Goal: Information Seeking & Learning: Check status

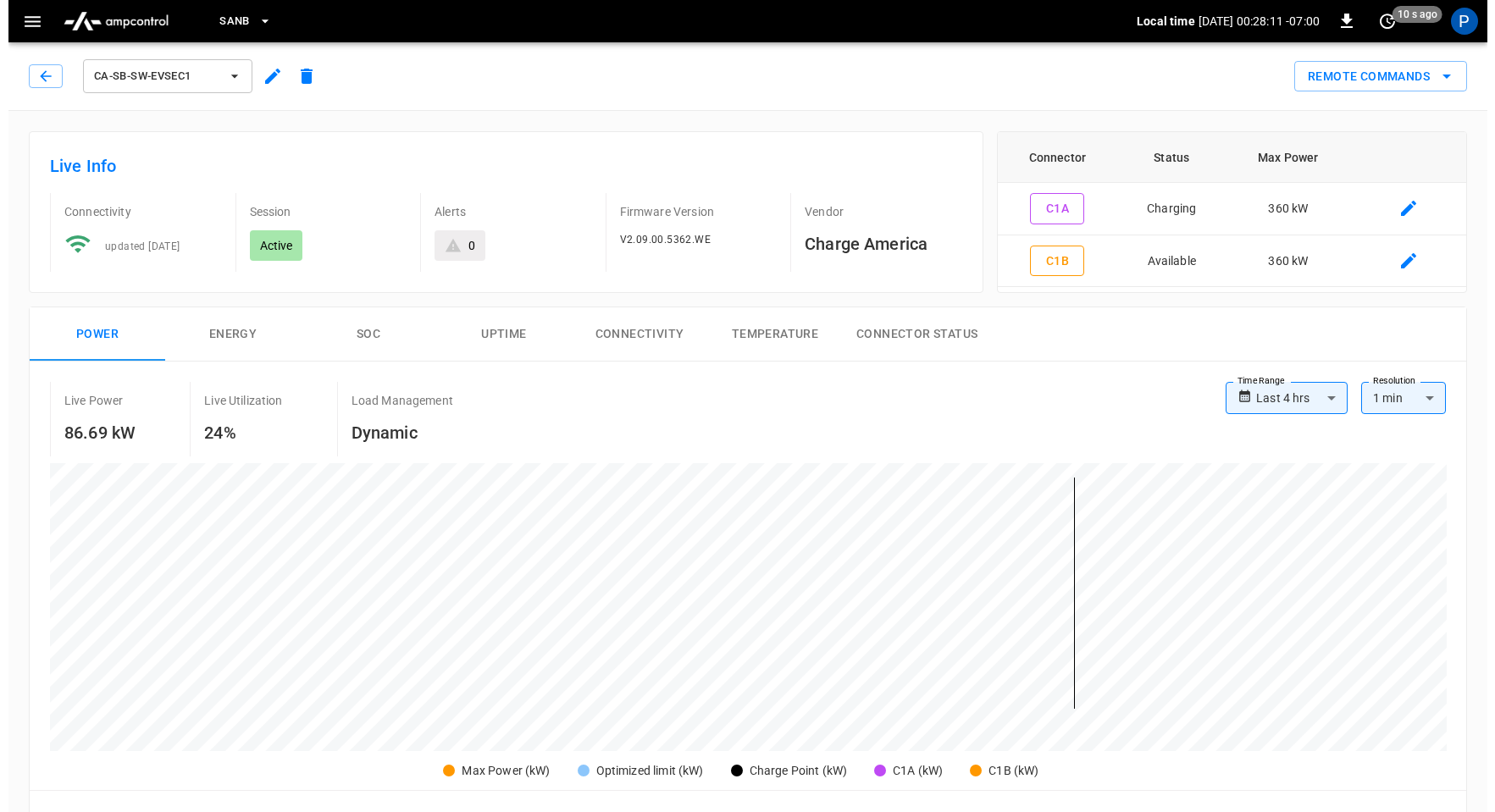
scroll to position [795, 0]
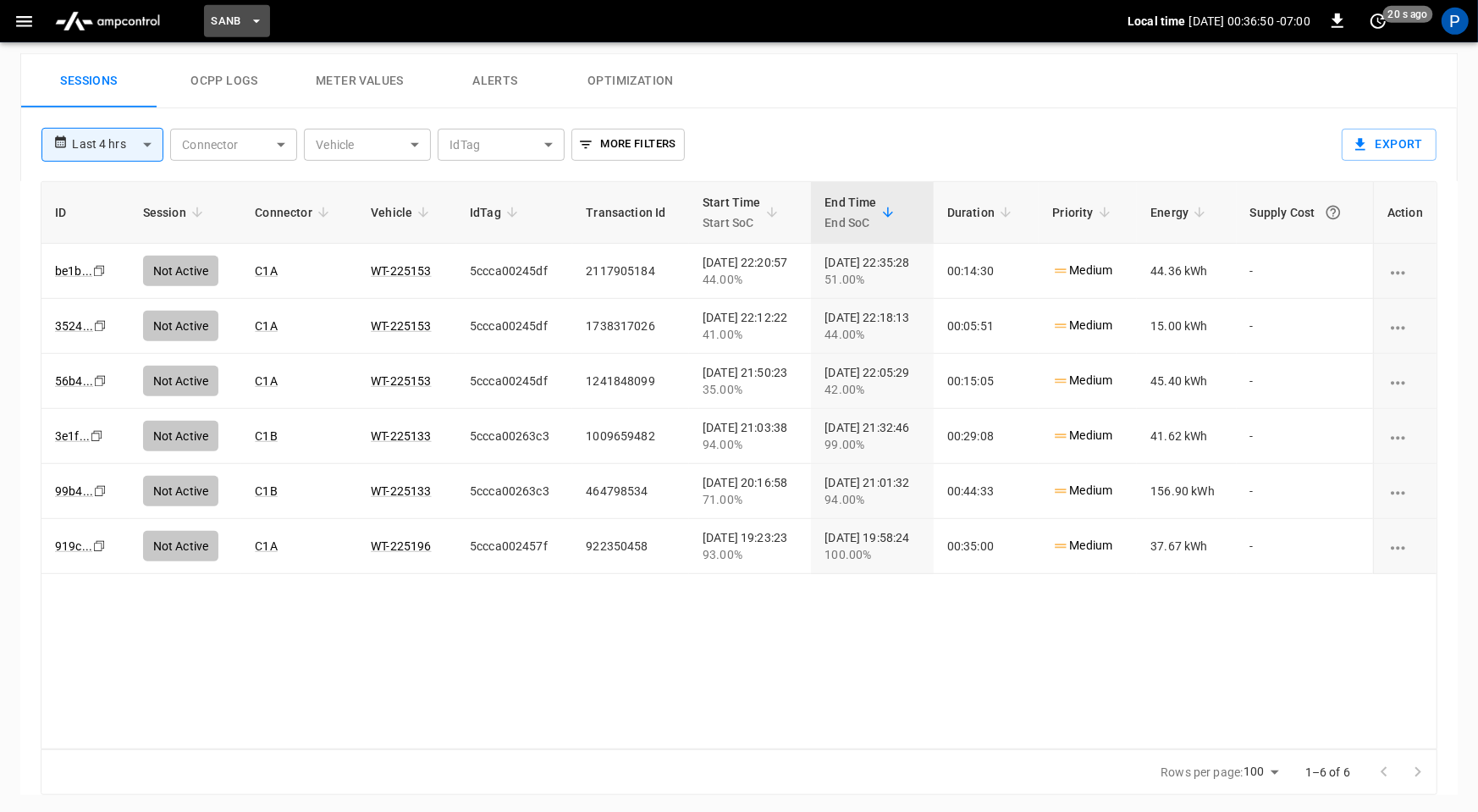
click at [219, 9] on button "SanB" at bounding box center [237, 22] width 66 height 33
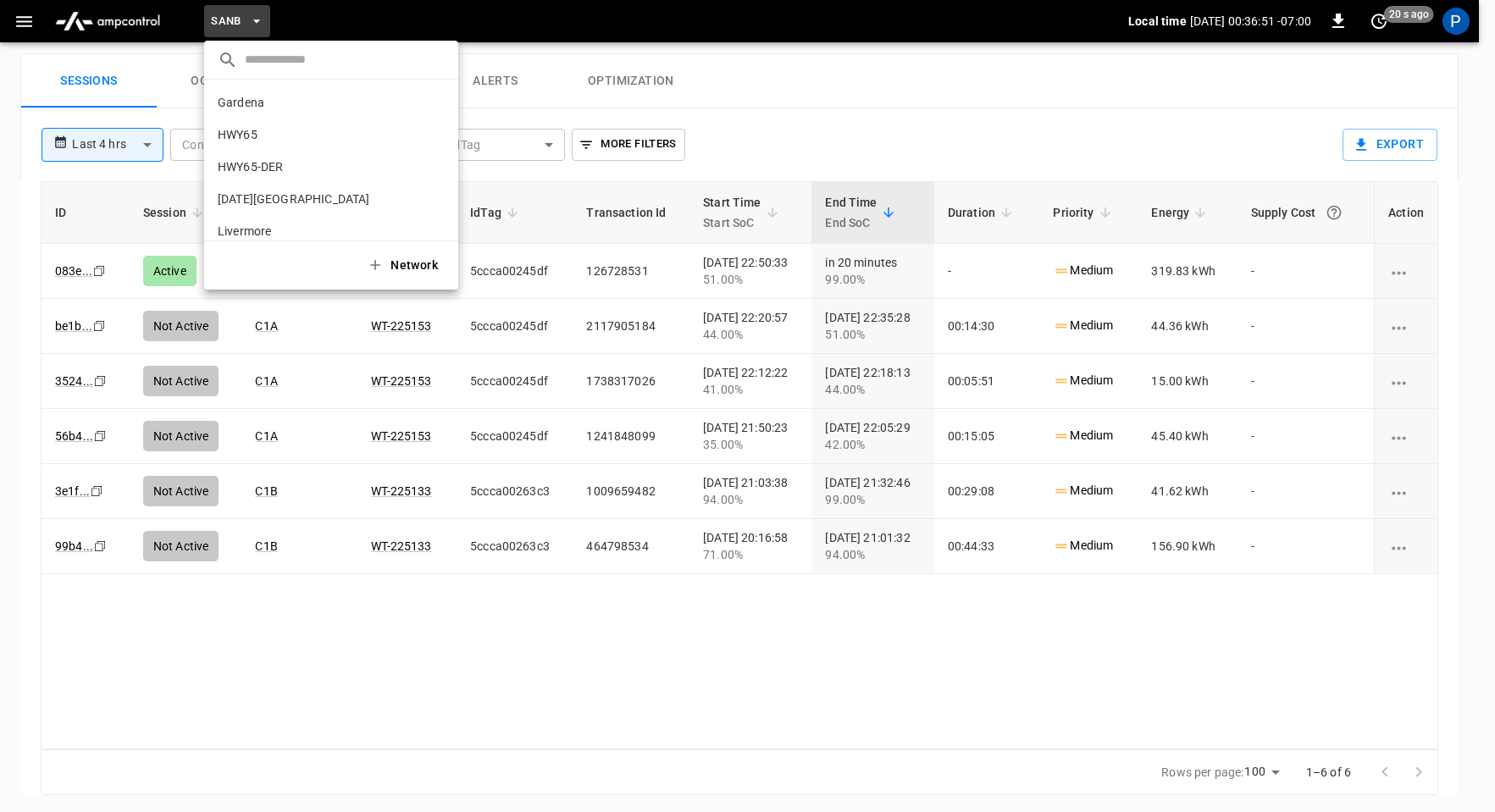
scroll to position [142, 0]
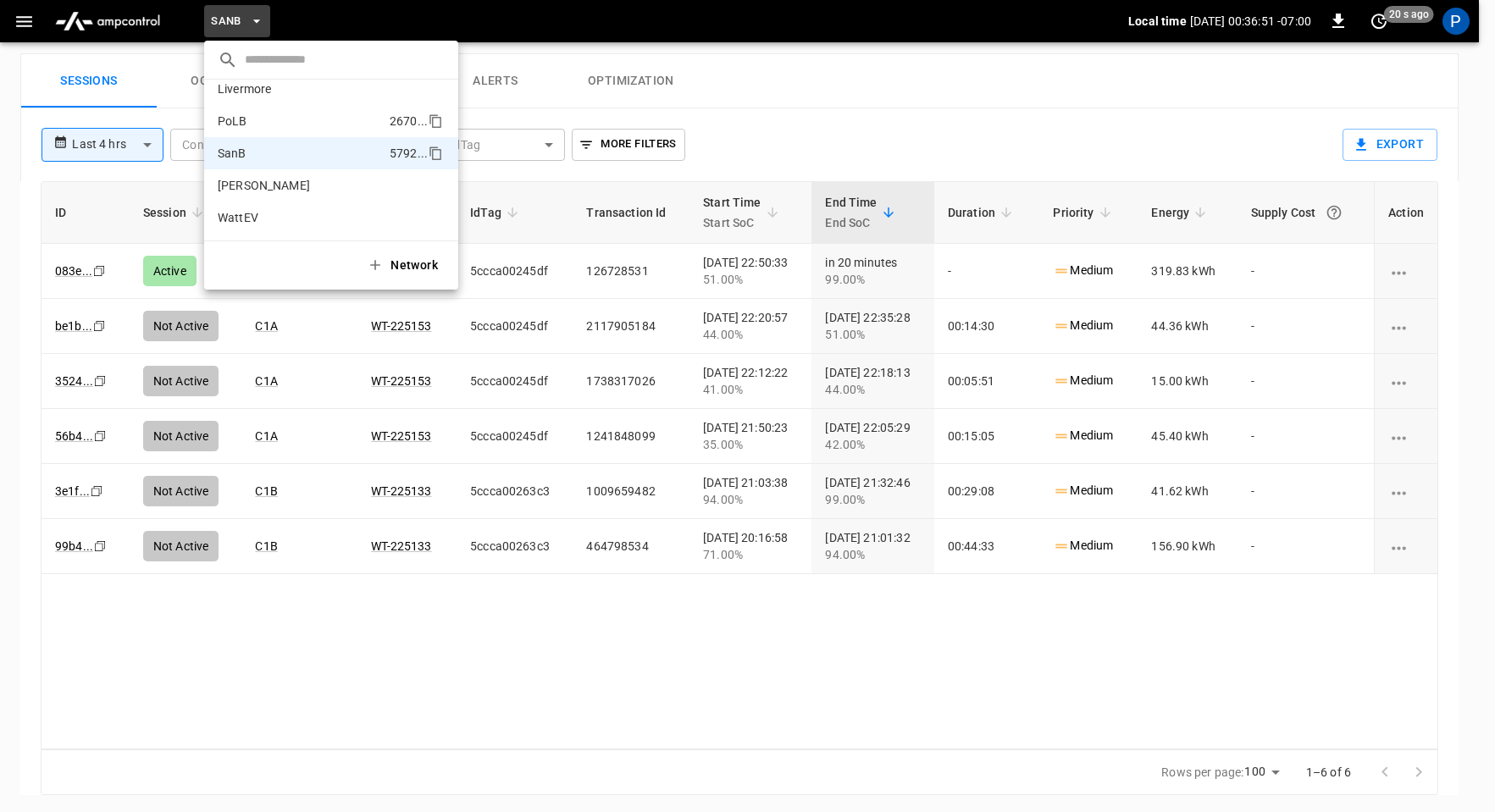
click at [260, 121] on li "PoLB 2670 ..." at bounding box center [331, 121] width 254 height 32
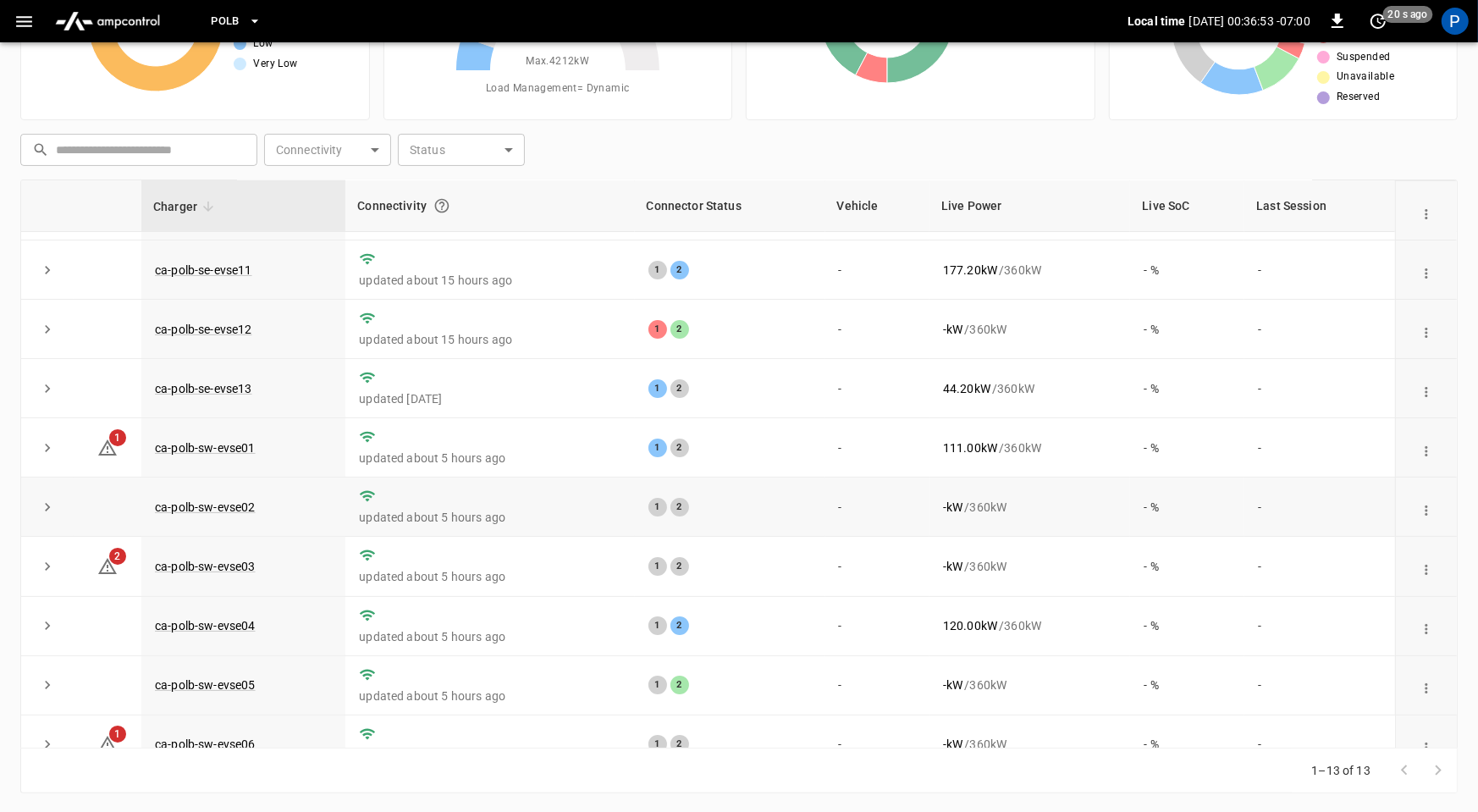
scroll to position [251, 0]
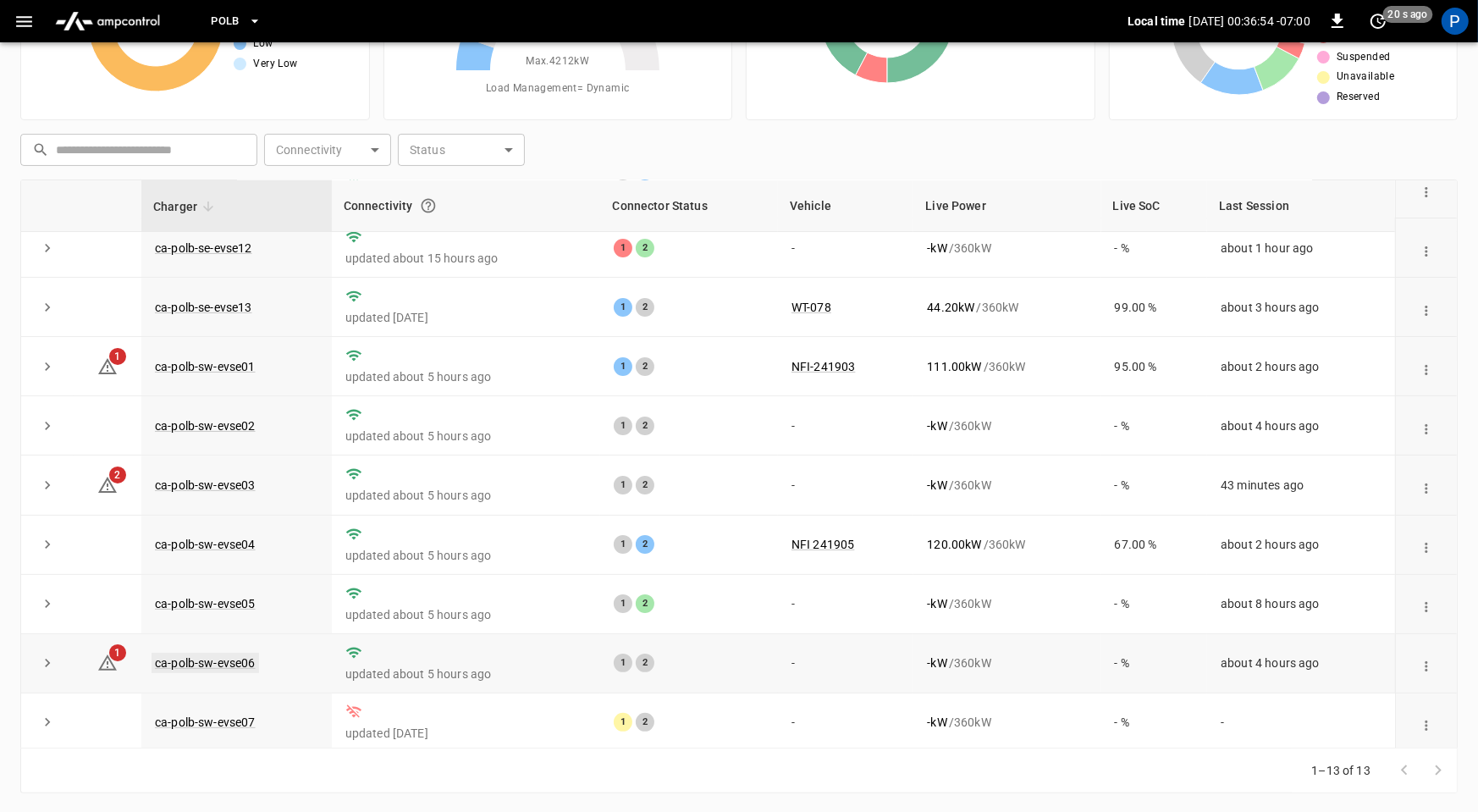
click at [229, 657] on link "ca-polb-sw-evse06" at bounding box center [205, 662] width 108 height 20
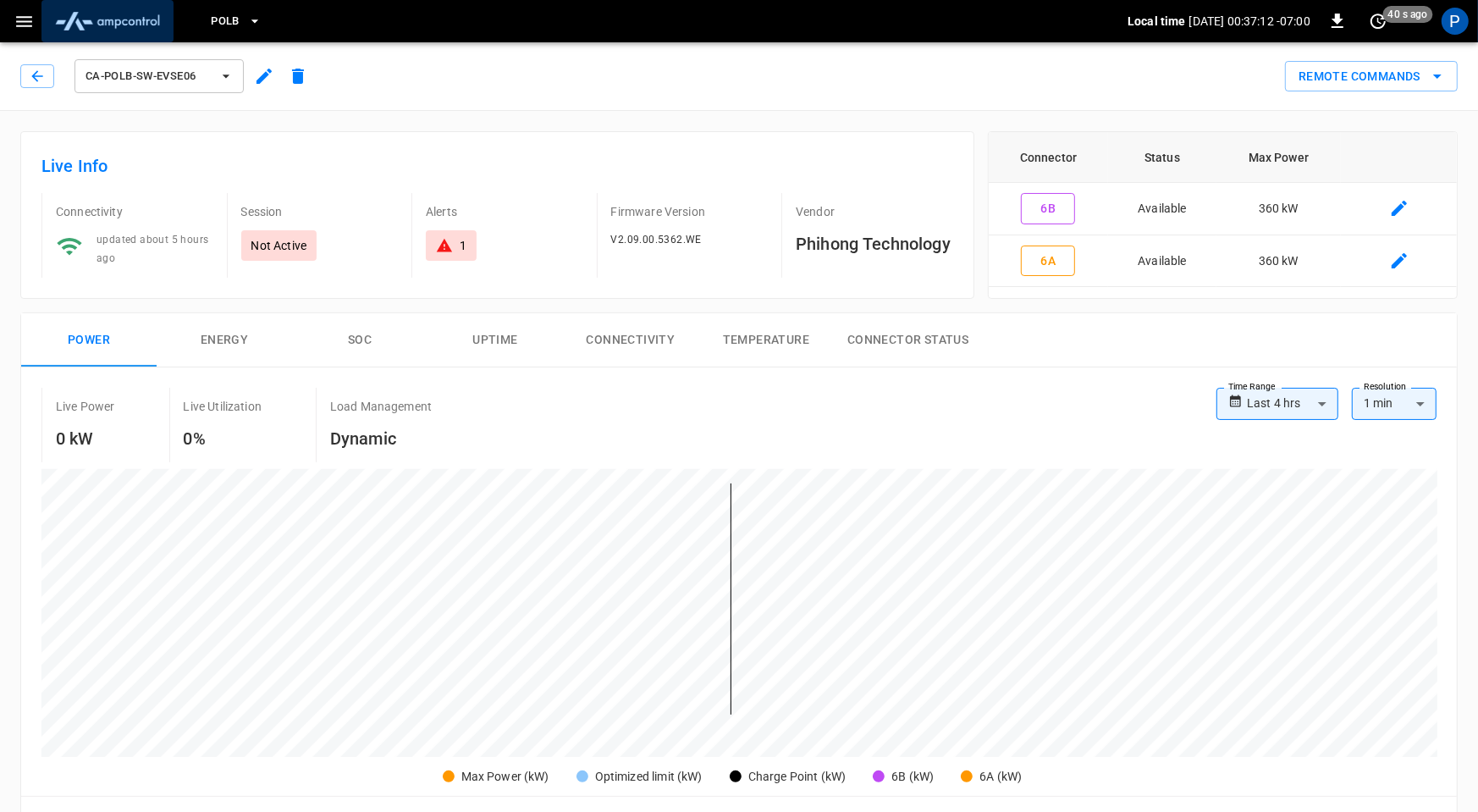
click at [129, 18] on img "menu" at bounding box center [107, 21] width 118 height 32
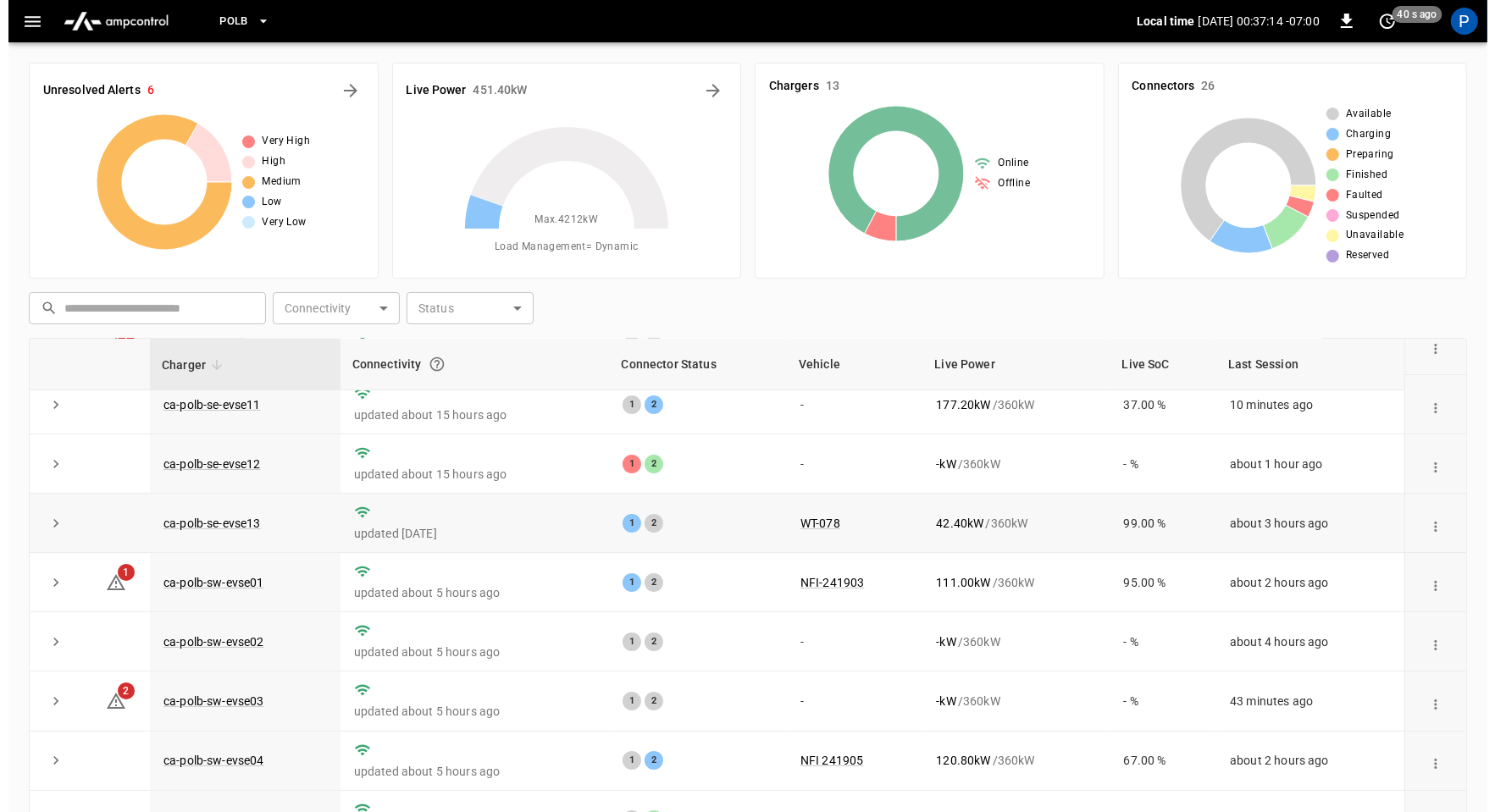
scroll to position [251, 0]
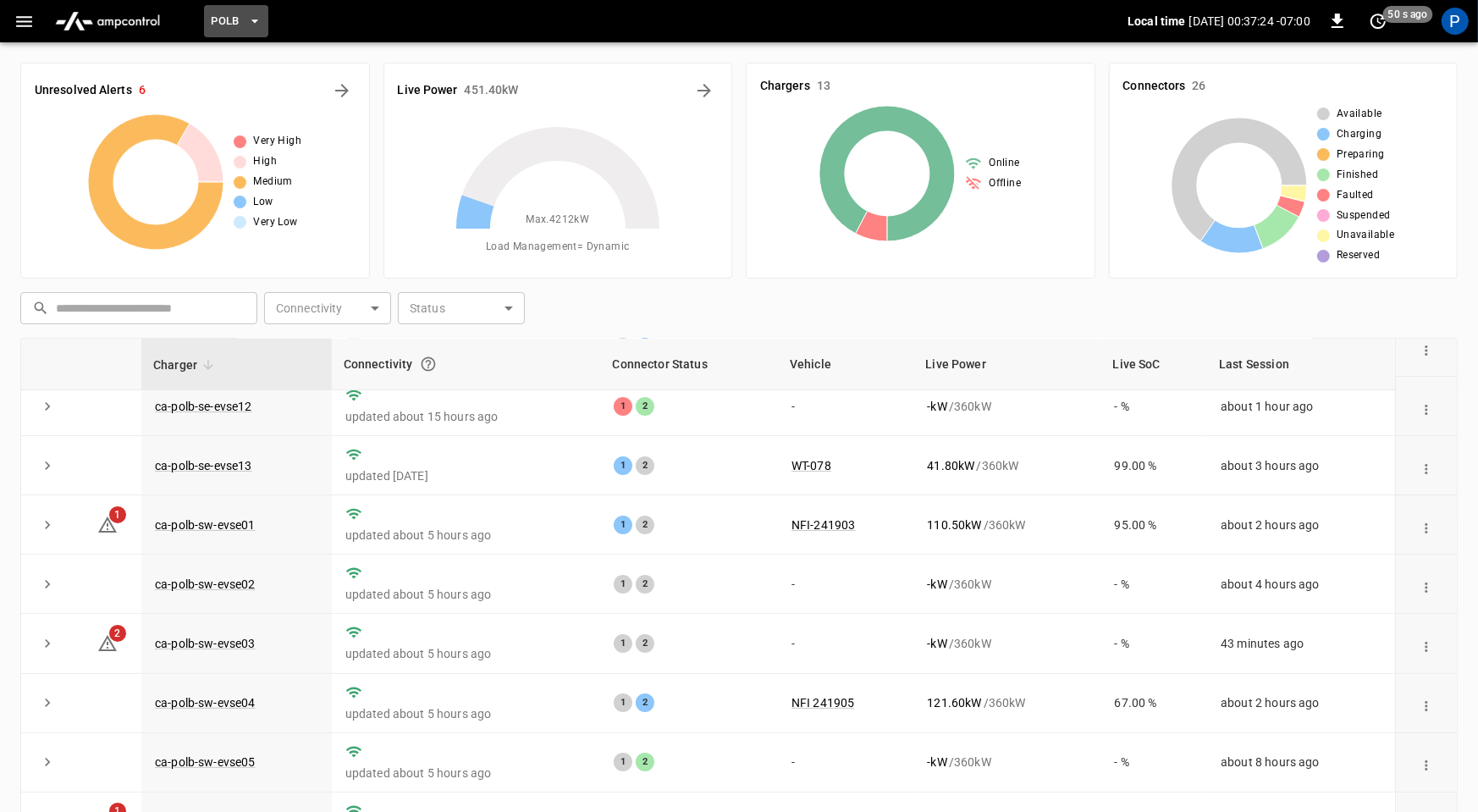
click at [212, 9] on button "PoLB" at bounding box center [236, 22] width 64 height 33
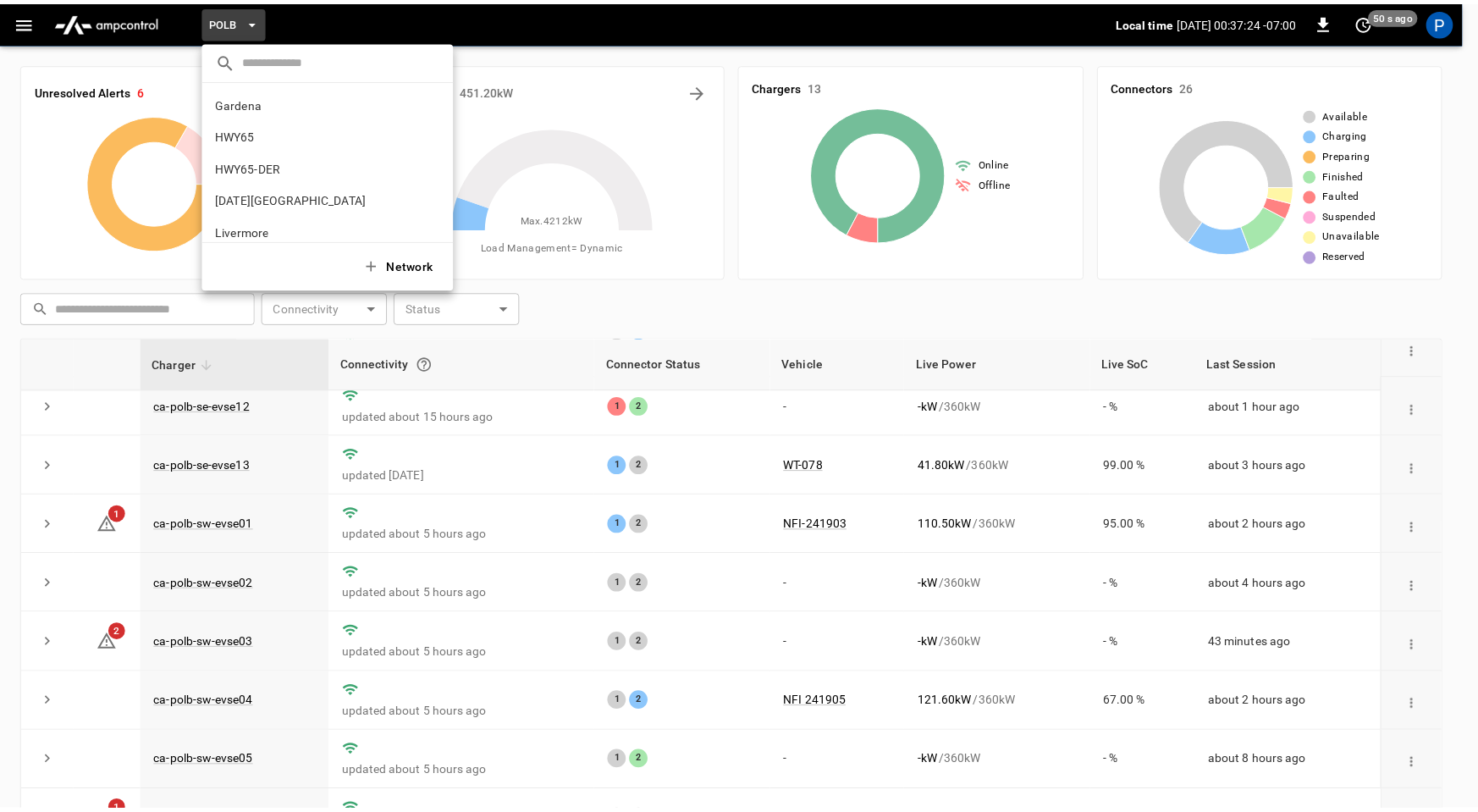
scroll to position [142, 0]
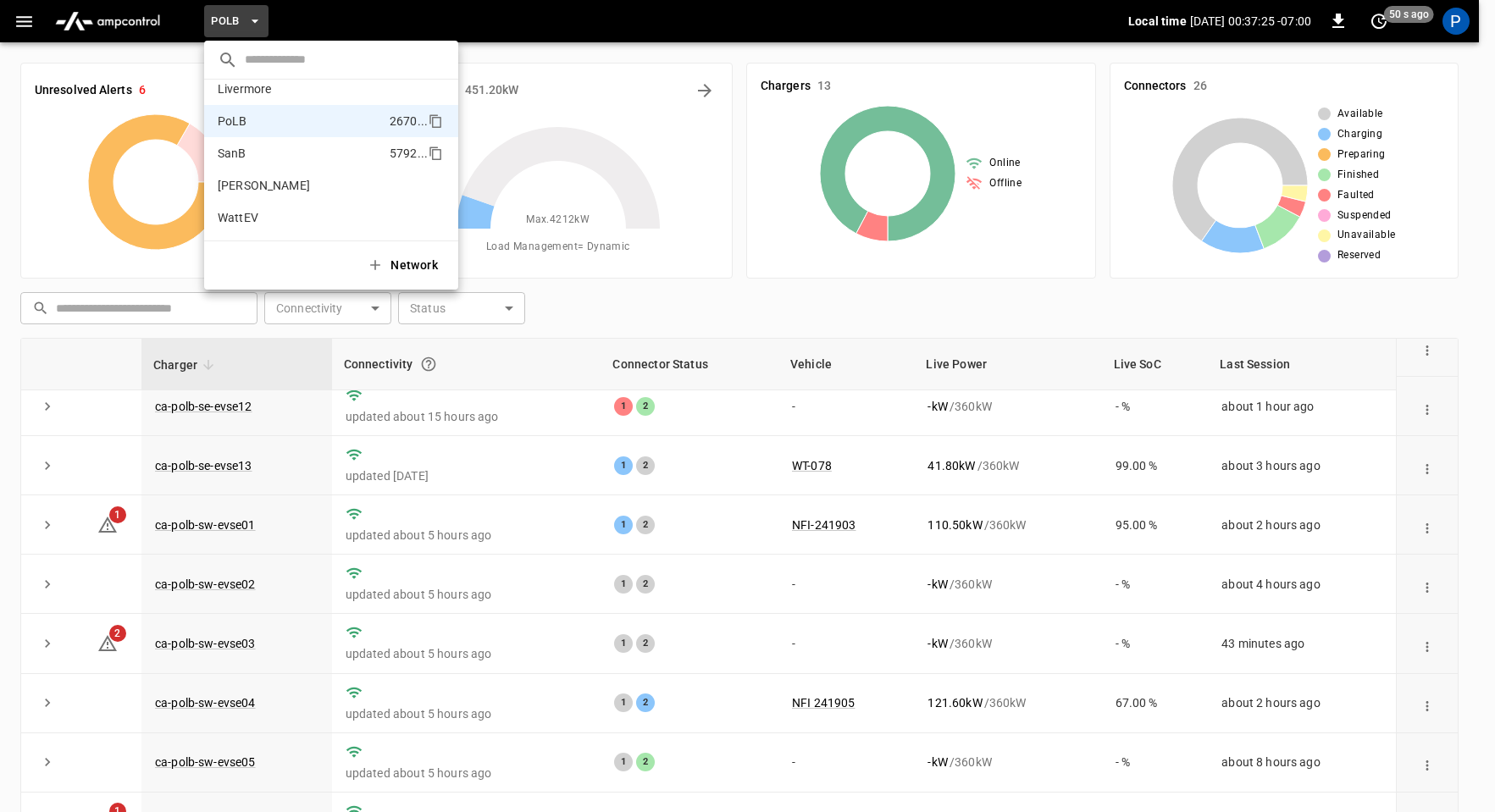
click at [261, 152] on li "SanB 5792 ..." at bounding box center [331, 153] width 254 height 32
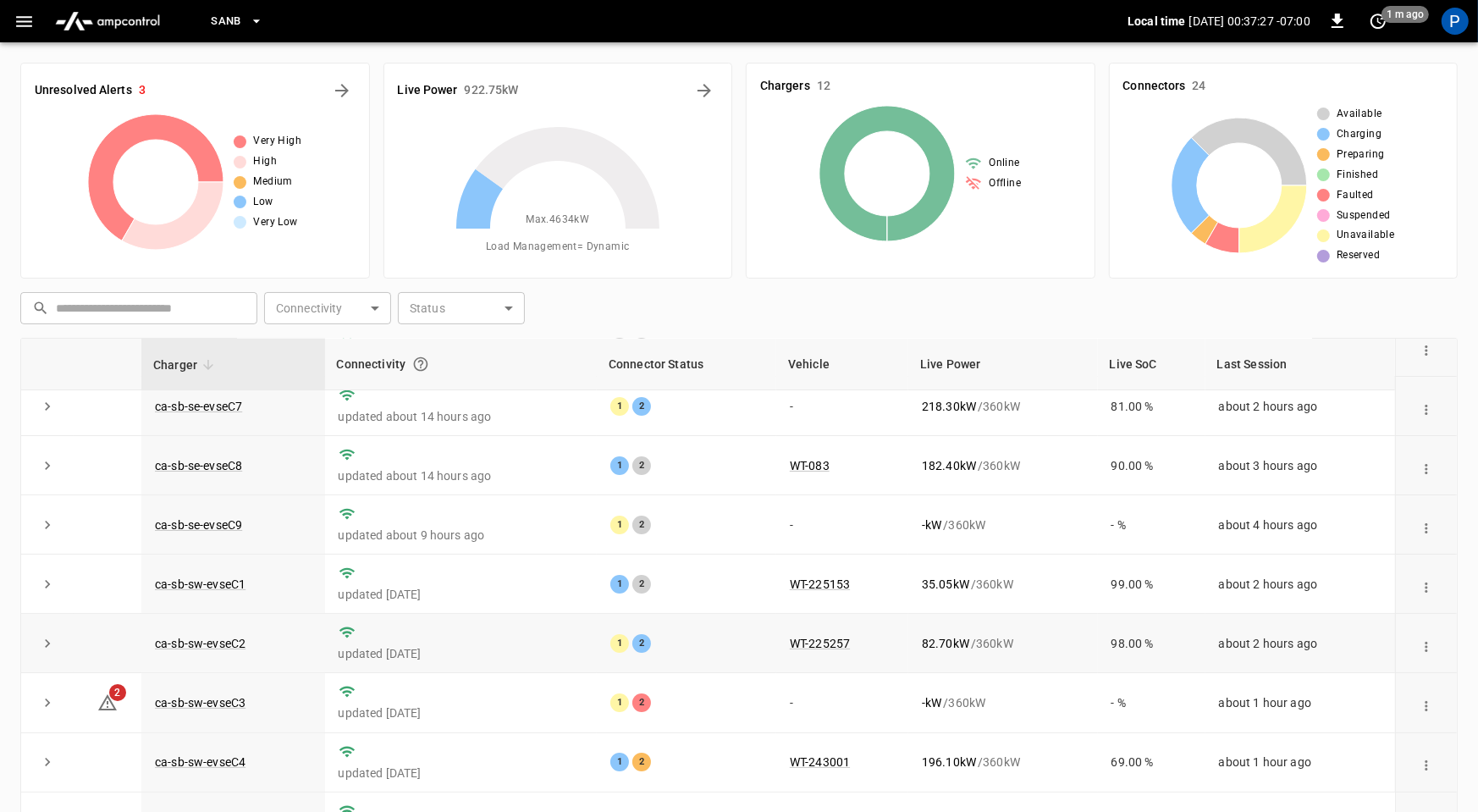
scroll to position [190, 0]
click at [208, 693] on link "ca-sb-sw-evseC3" at bounding box center [200, 703] width 97 height 20
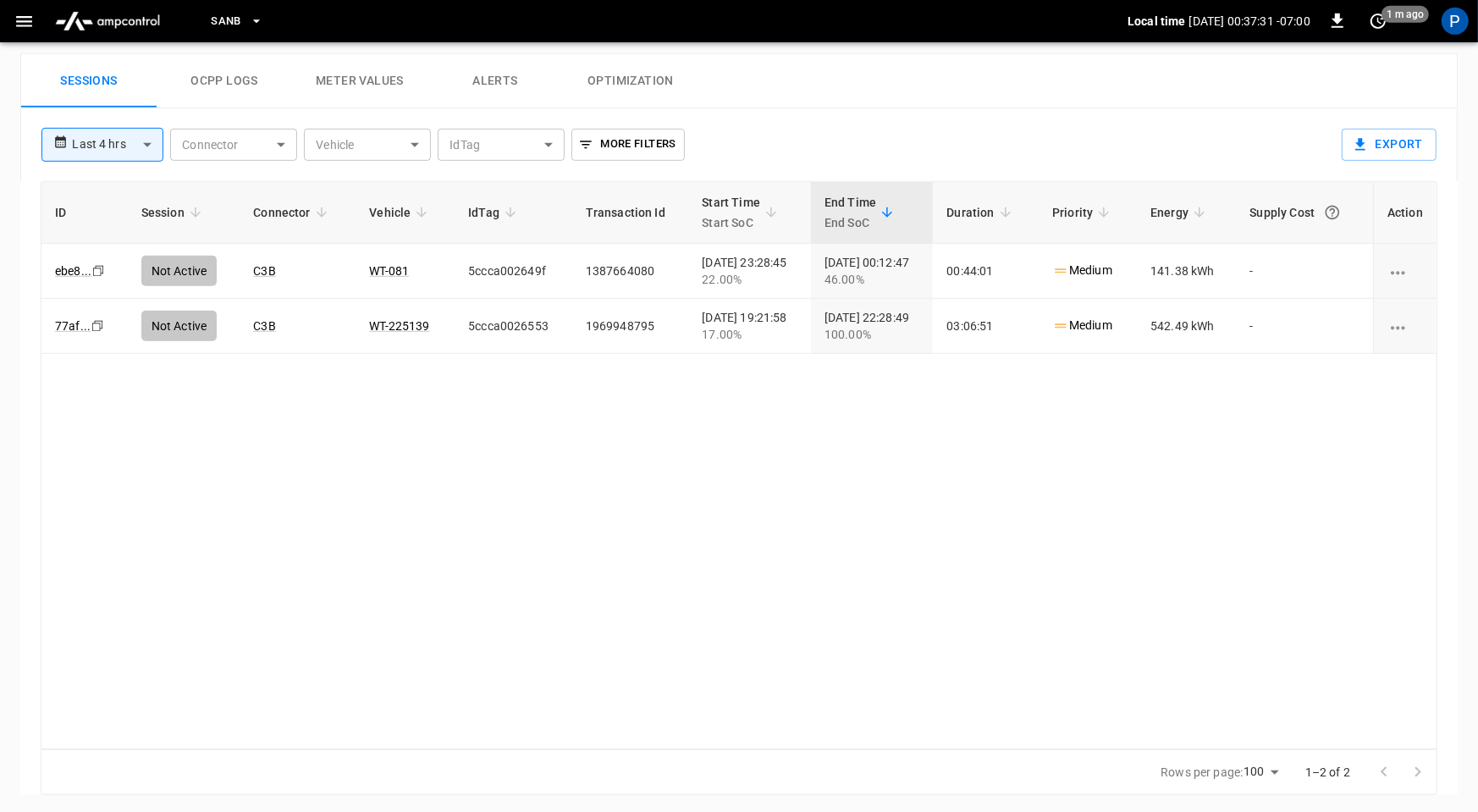
scroll to position [794, 0]
click at [135, 26] on img "menu" at bounding box center [107, 21] width 118 height 32
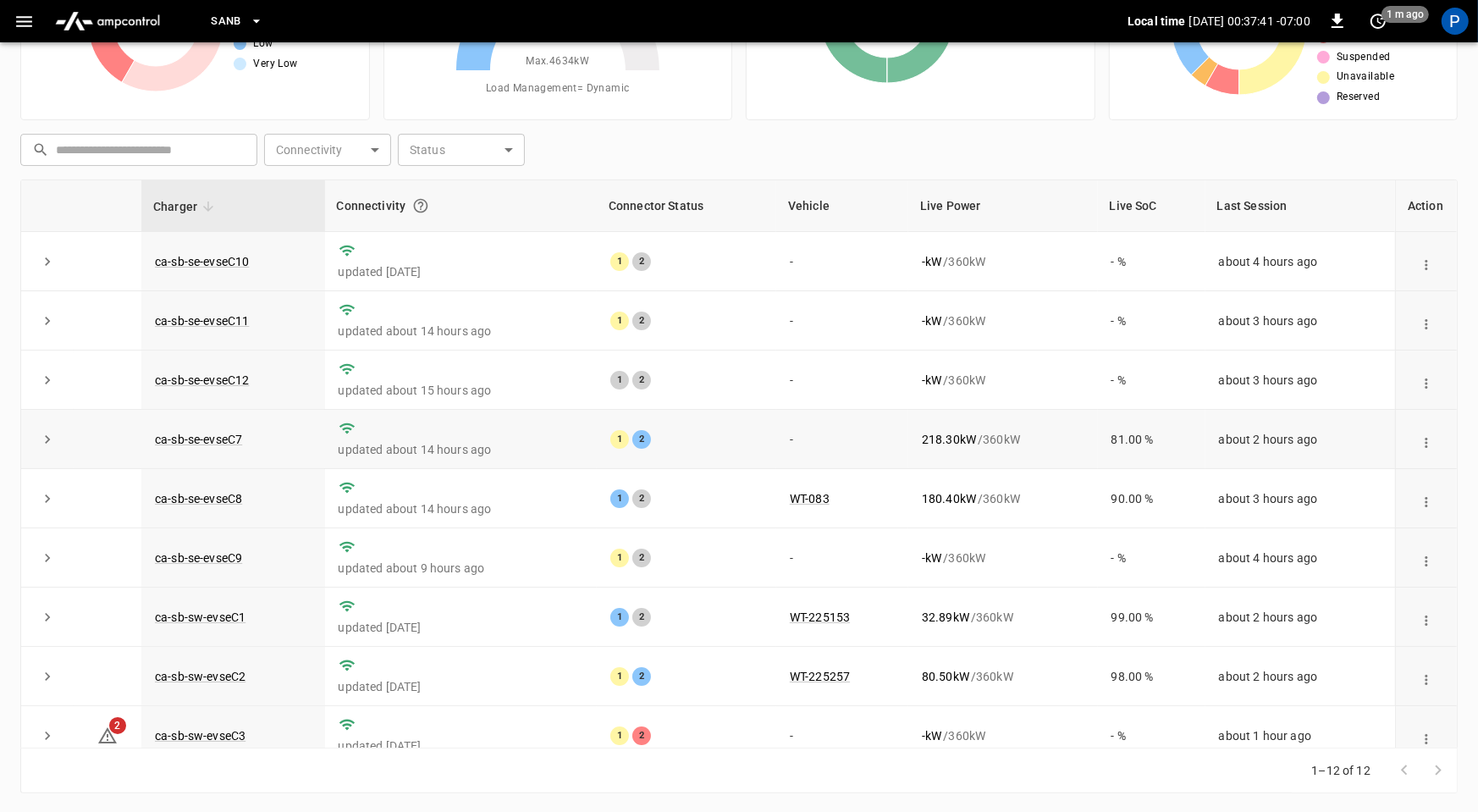
scroll to position [191, 0]
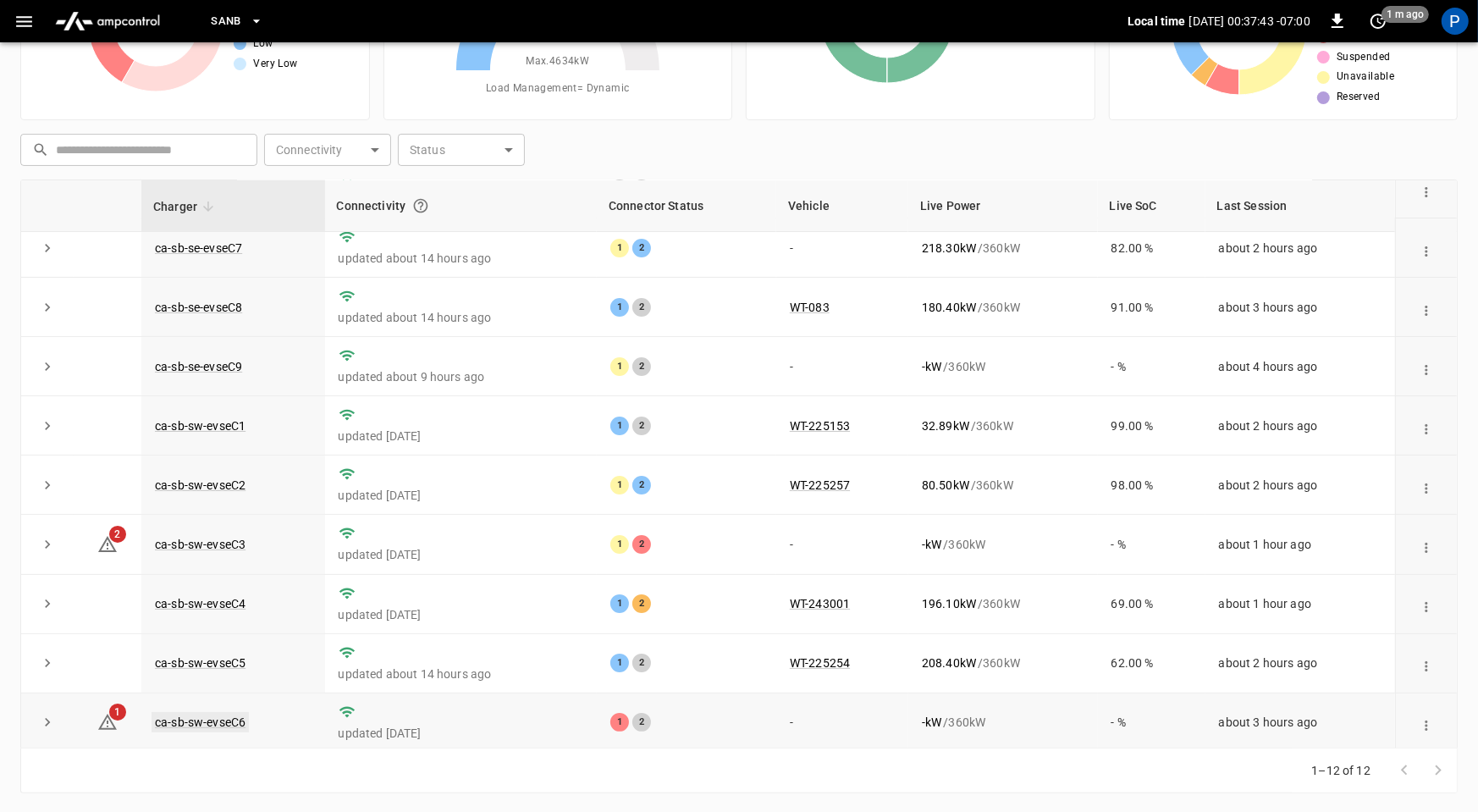
click at [228, 717] on link "ca-sb-sw-evseC6" at bounding box center [200, 722] width 97 height 20
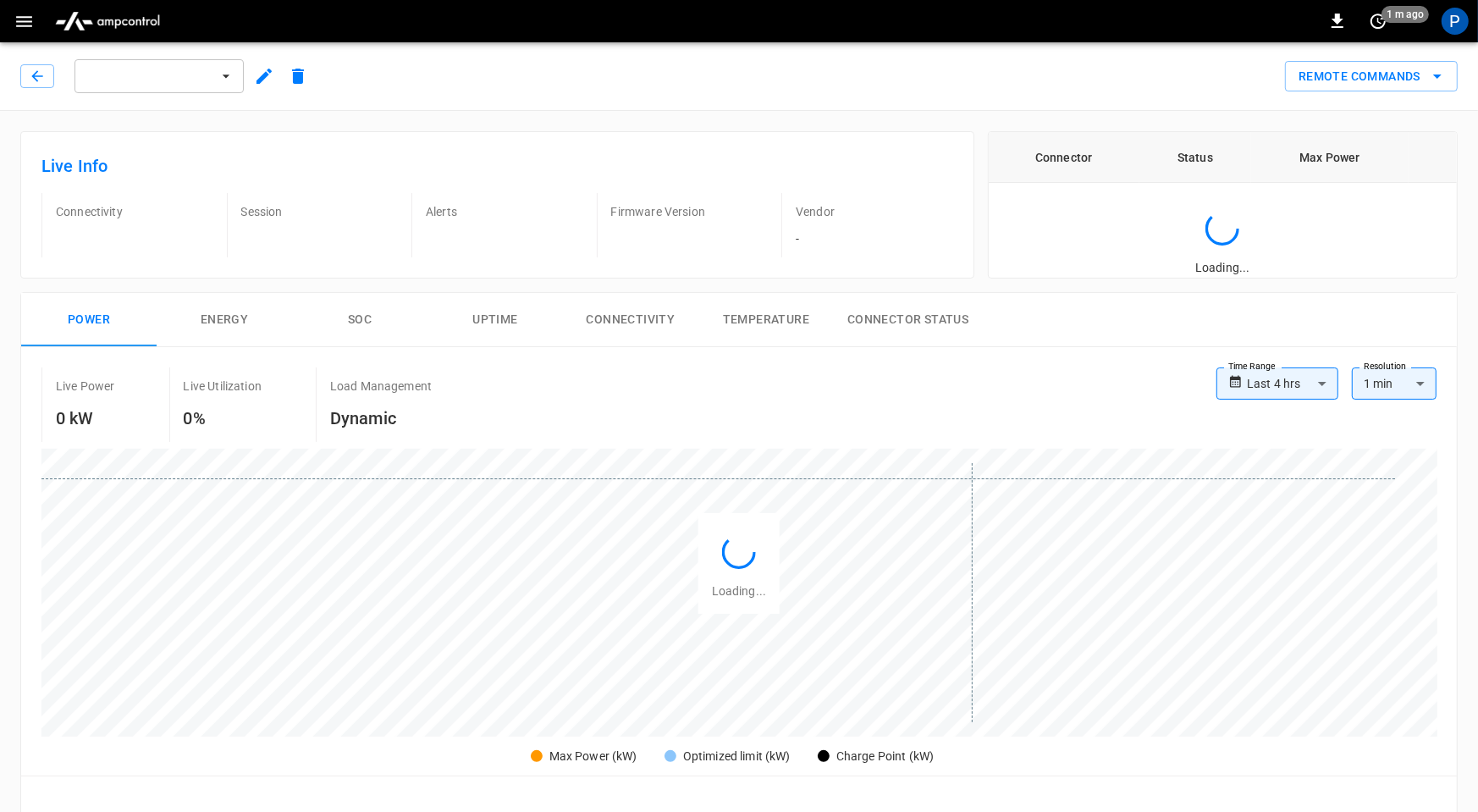
scroll to position [795, 0]
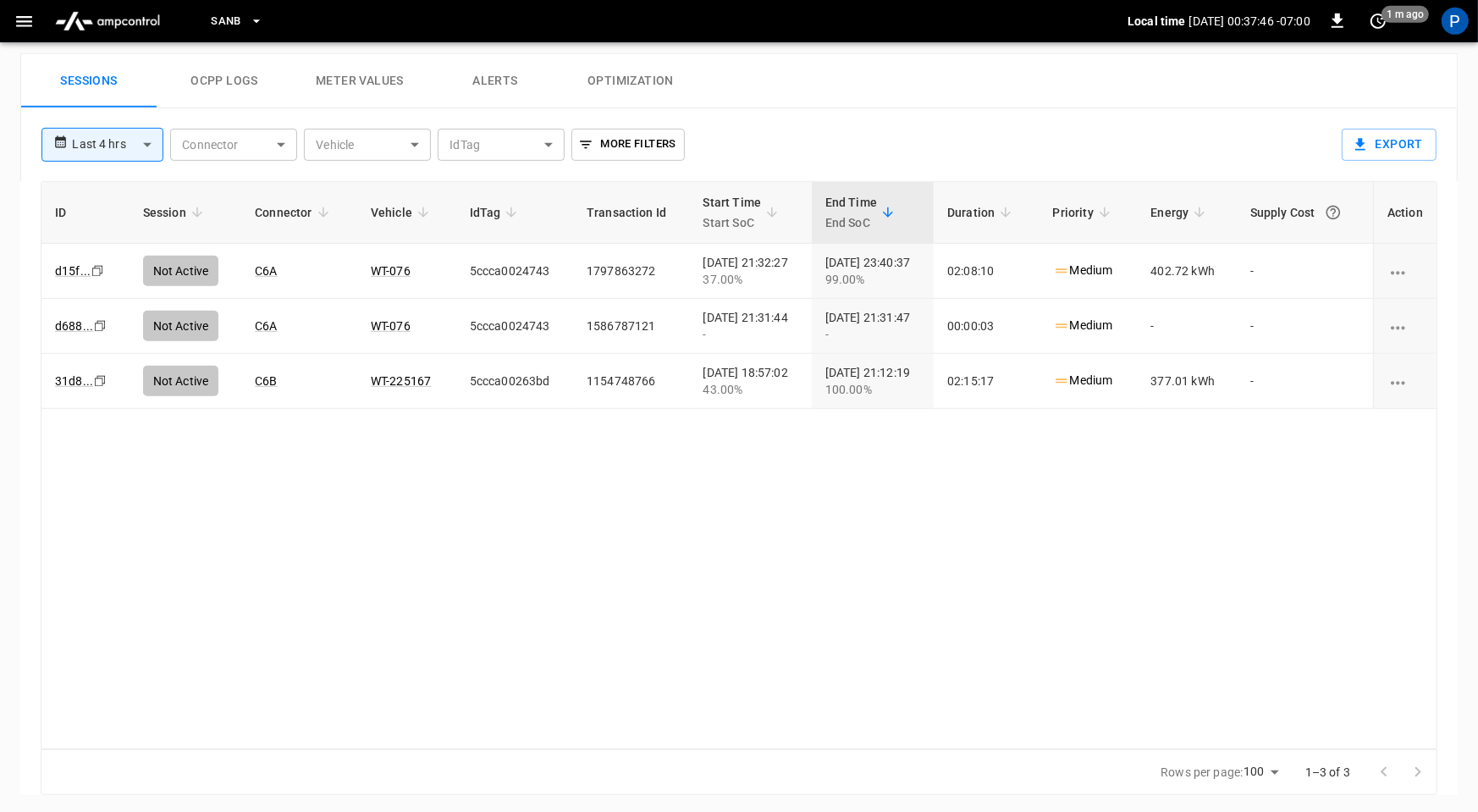
click at [141, 16] on img "menu" at bounding box center [107, 21] width 118 height 32
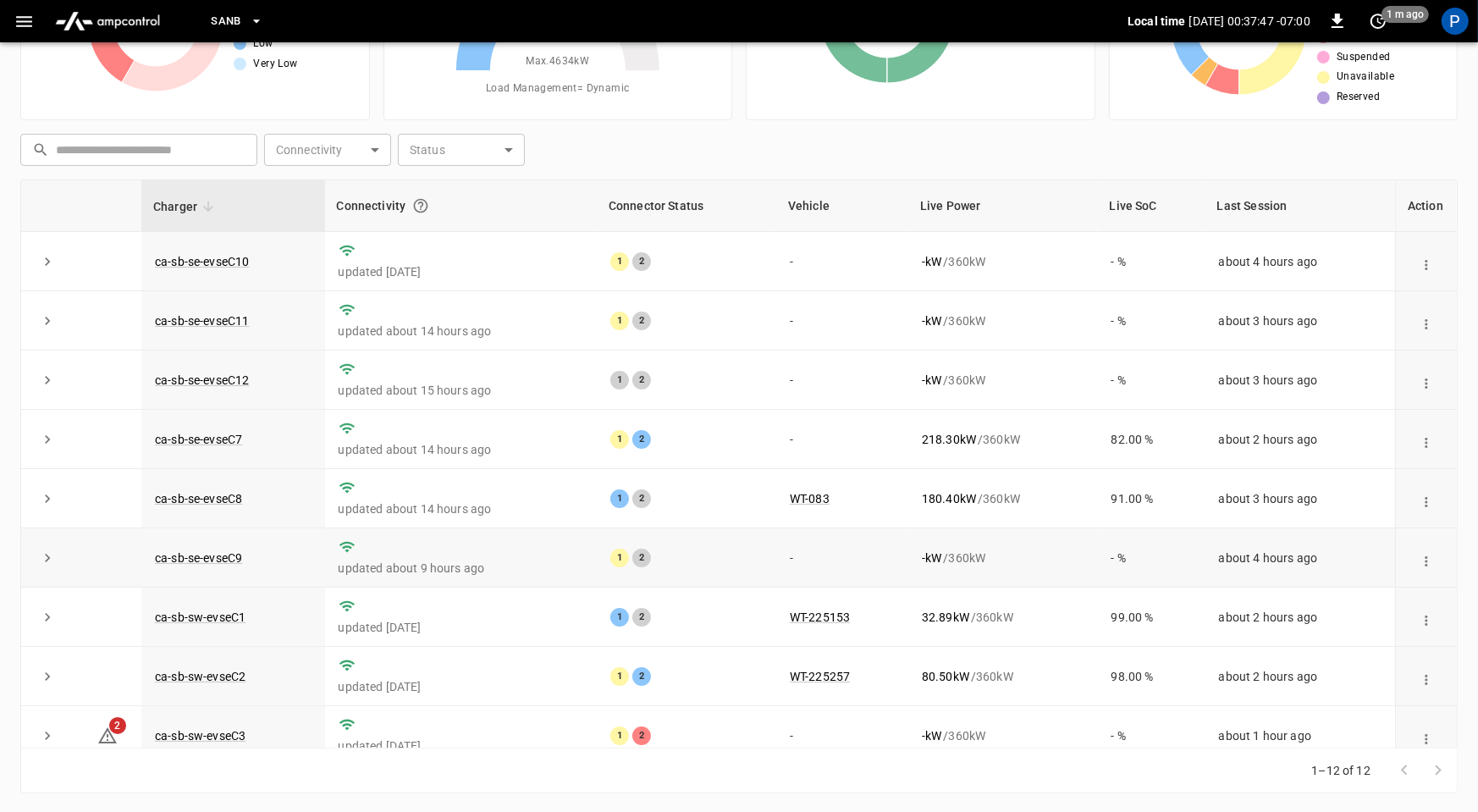
scroll to position [191, 0]
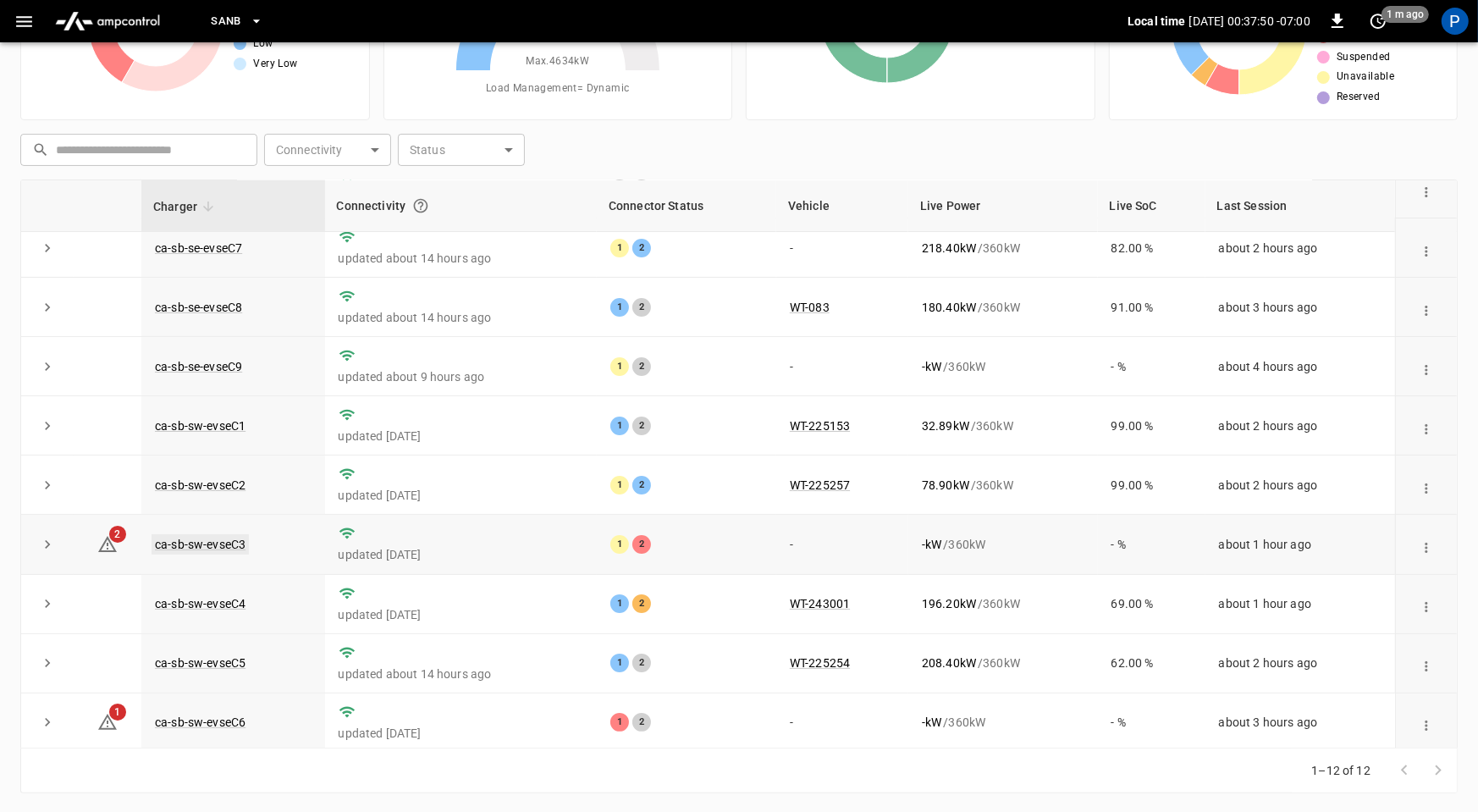
click at [227, 540] on link "ca-sb-sw-evseC3" at bounding box center [200, 544] width 97 height 20
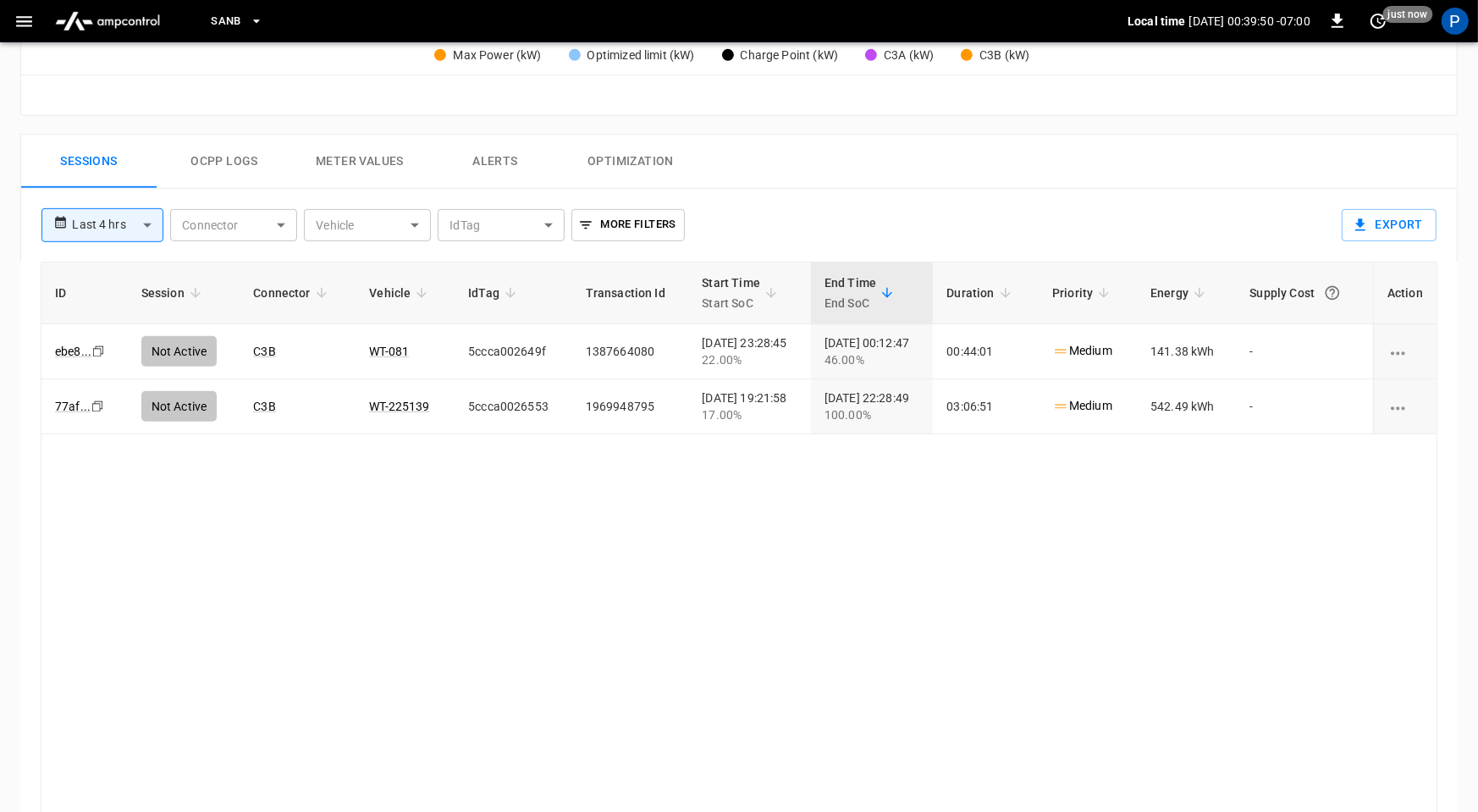
scroll to position [696, 0]
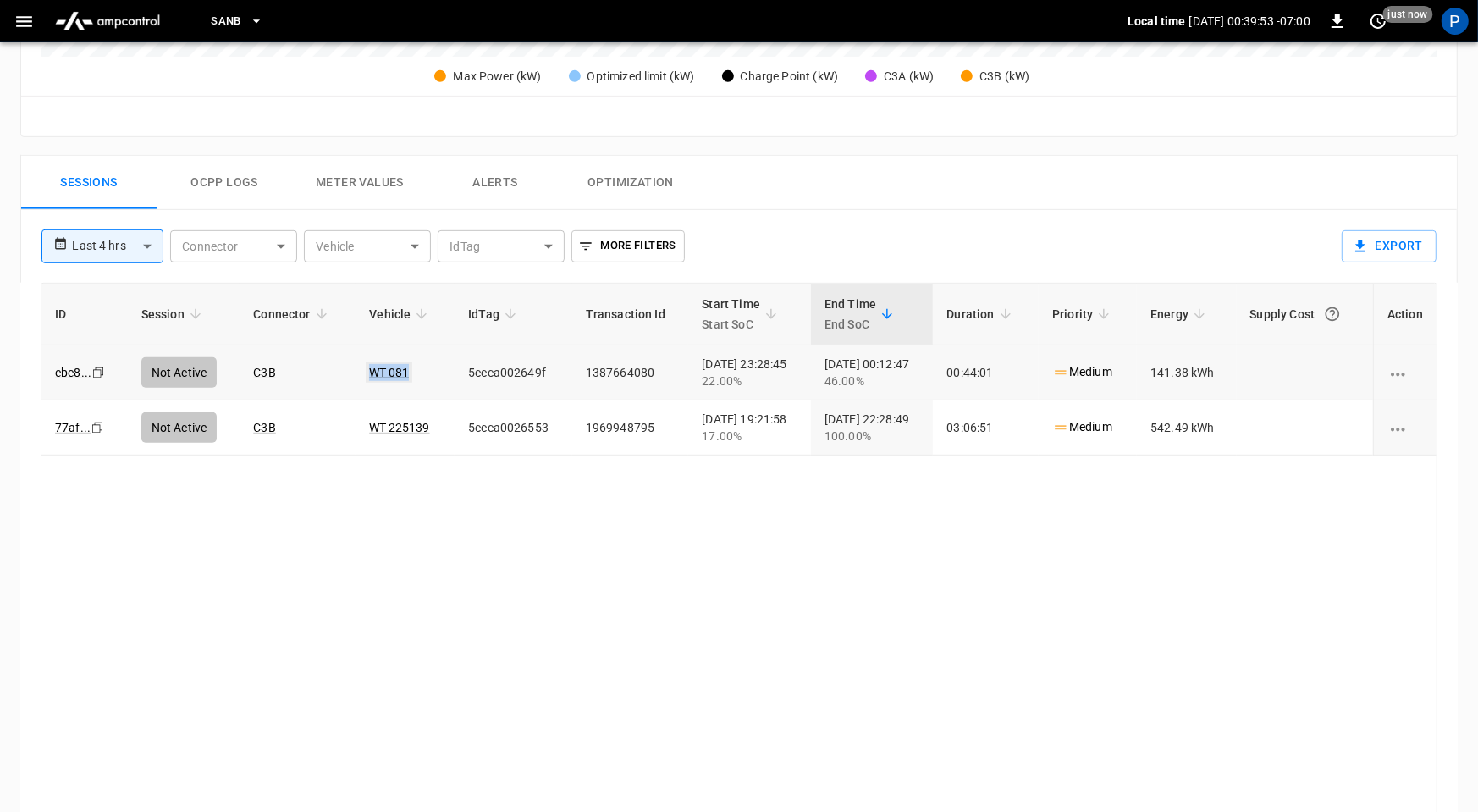
drag, startPoint x: 400, startPoint y: 365, endPoint x: 359, endPoint y: 365, distance: 41.0
click at [359, 365] on td "WT-081" at bounding box center [405, 372] width 99 height 55
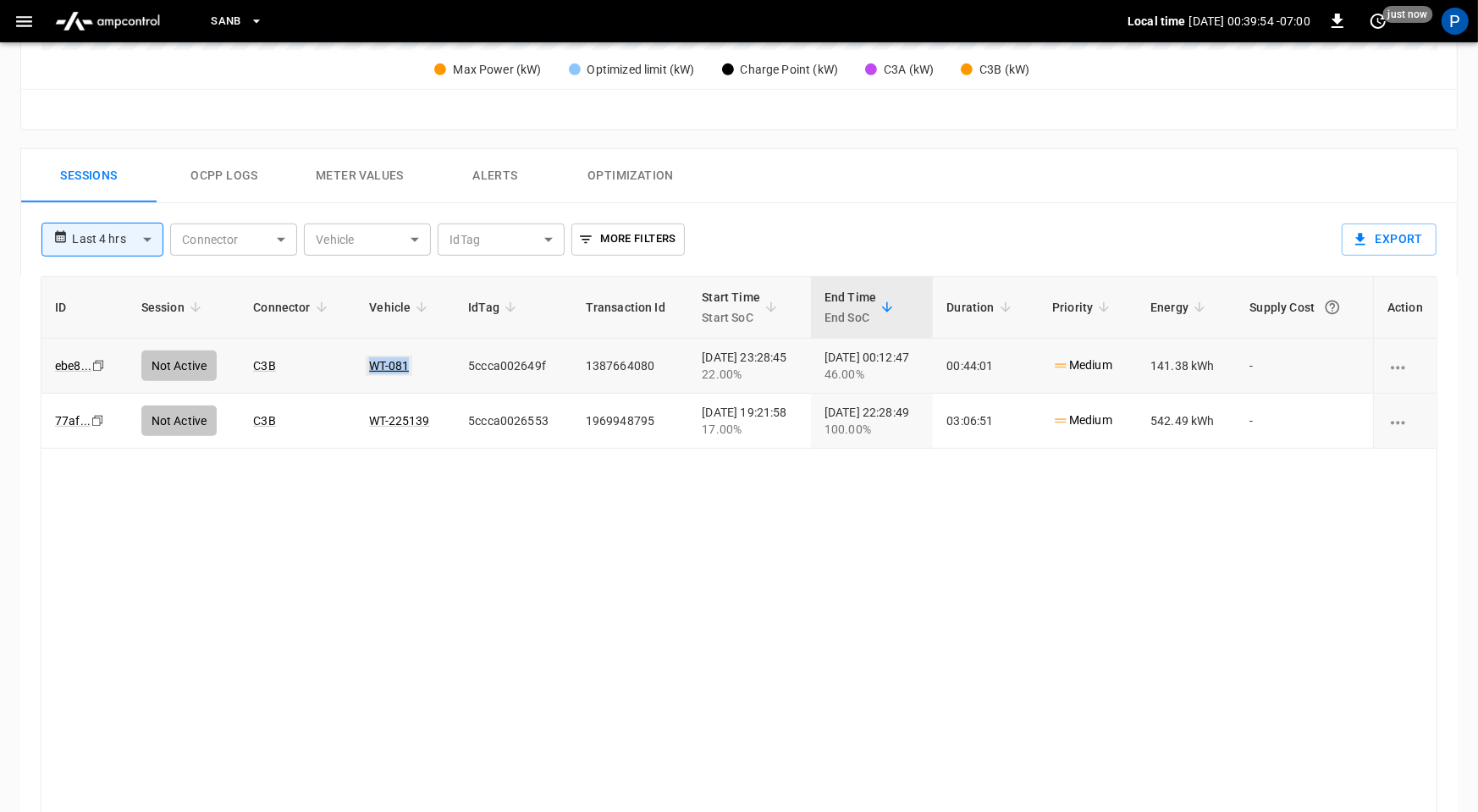
copy link "WT-081"
